Goal: Task Accomplishment & Management: Use online tool/utility

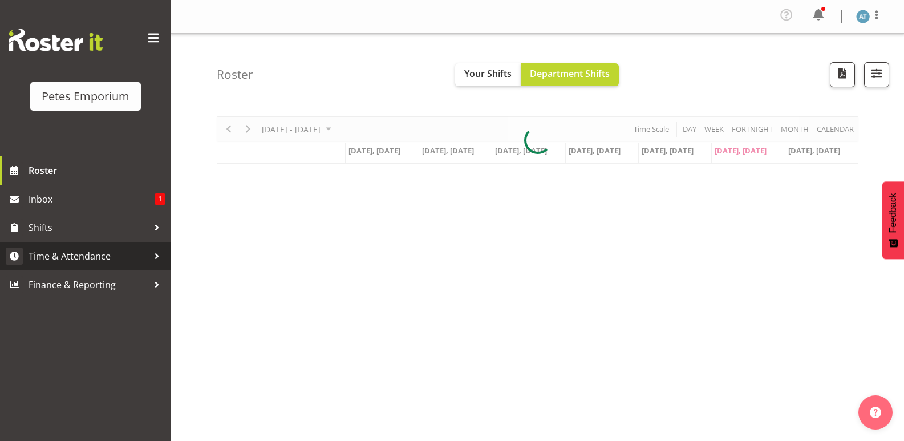
click at [59, 251] on span "Time & Attendance" at bounding box center [89, 255] width 120 height 17
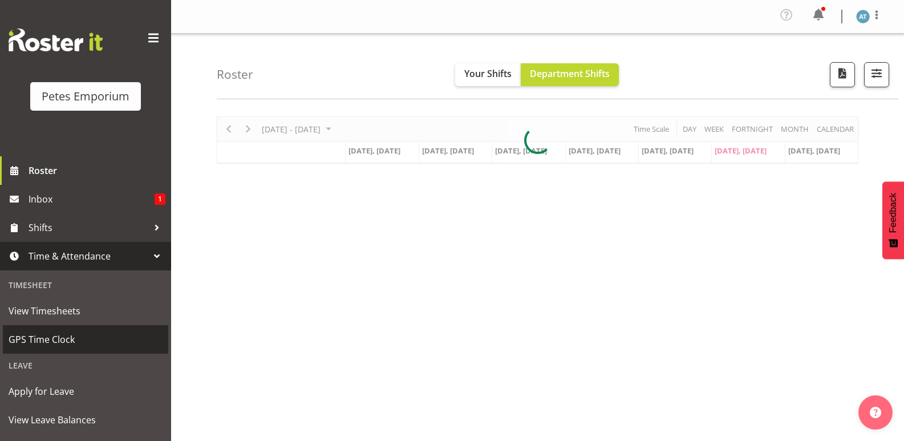
click at [37, 338] on span "GPS Time Clock" at bounding box center [86, 339] width 154 height 17
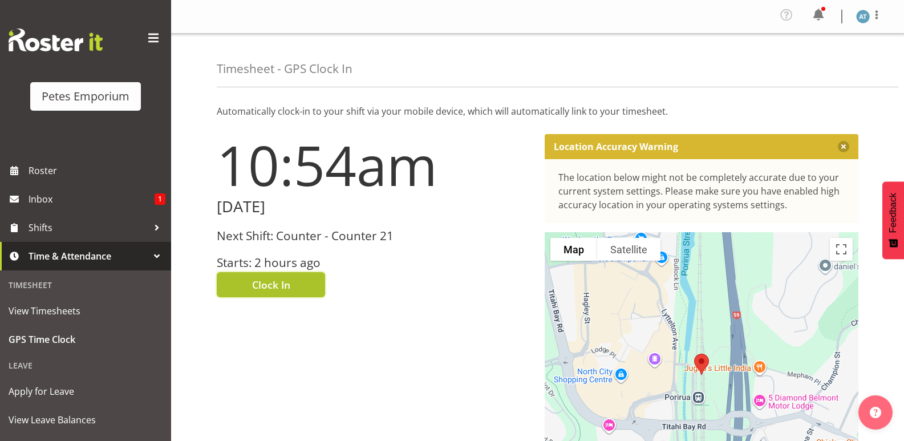
click at [290, 288] on button "Clock In" at bounding box center [271, 284] width 108 height 25
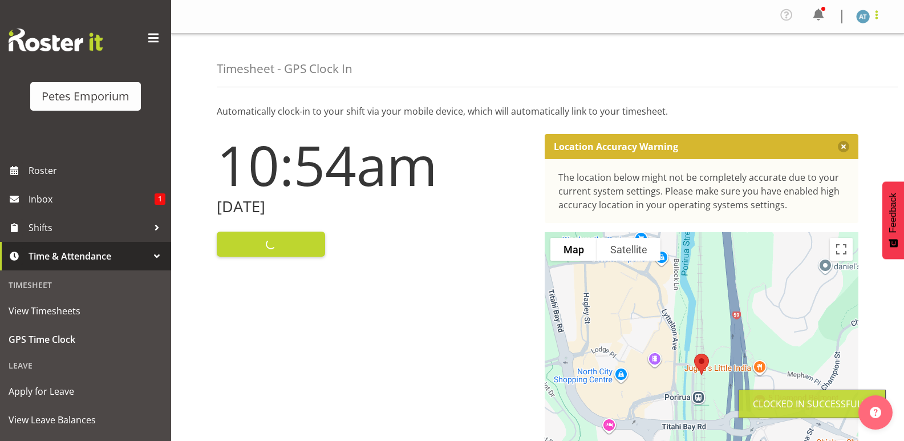
click at [877, 14] on span at bounding box center [876, 15] width 14 height 14
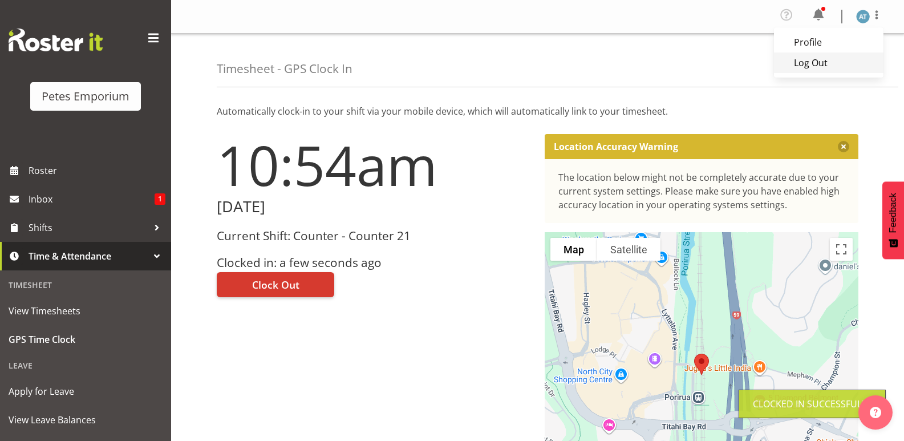
click at [828, 70] on link "Log Out" at bounding box center [828, 62] width 109 height 21
